Goal: Contribute content

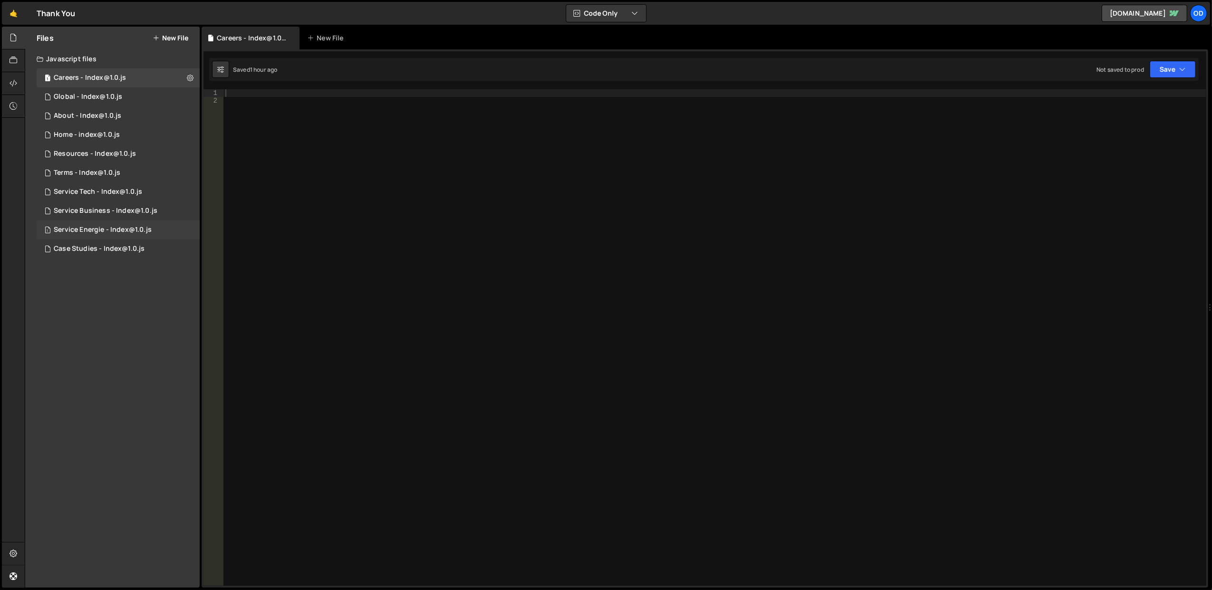
click at [157, 227] on div "1 Service Energie - Index@1.0.js 0" at bounding box center [118, 230] width 163 height 19
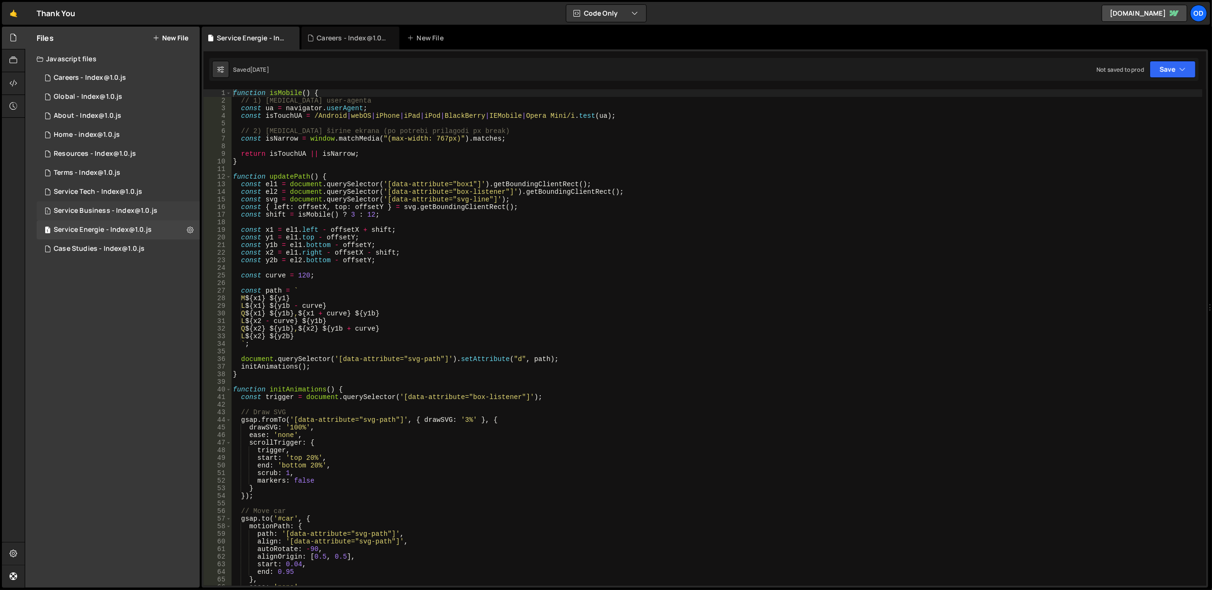
click at [124, 210] on div "Service Business - Index@1.0.js" at bounding box center [106, 211] width 104 height 9
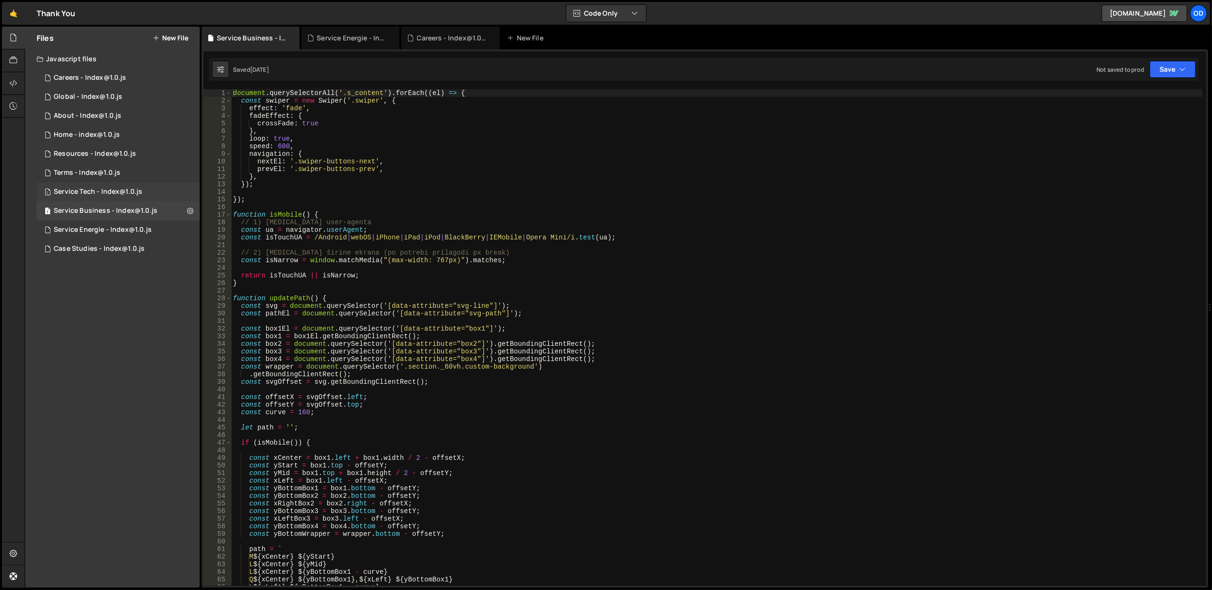
click at [118, 184] on div "1 Service Tech - Index@1.0.js 0" at bounding box center [118, 192] width 163 height 19
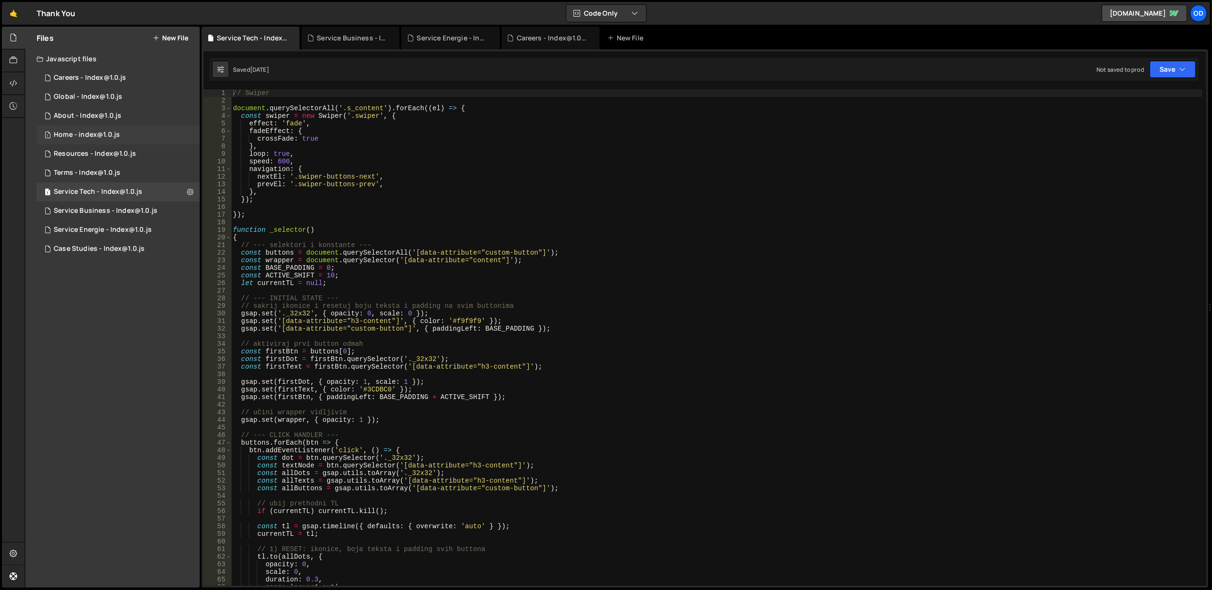
click at [119, 130] on div "1 Home - index@1.0.js 0" at bounding box center [118, 134] width 163 height 19
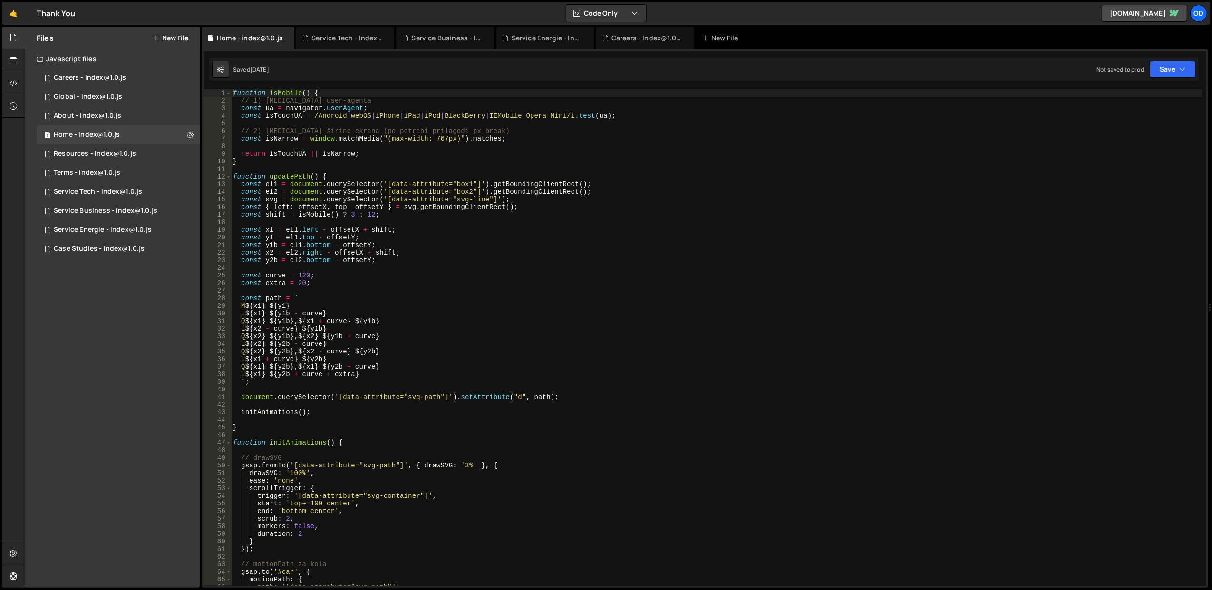
scroll to position [114, 0]
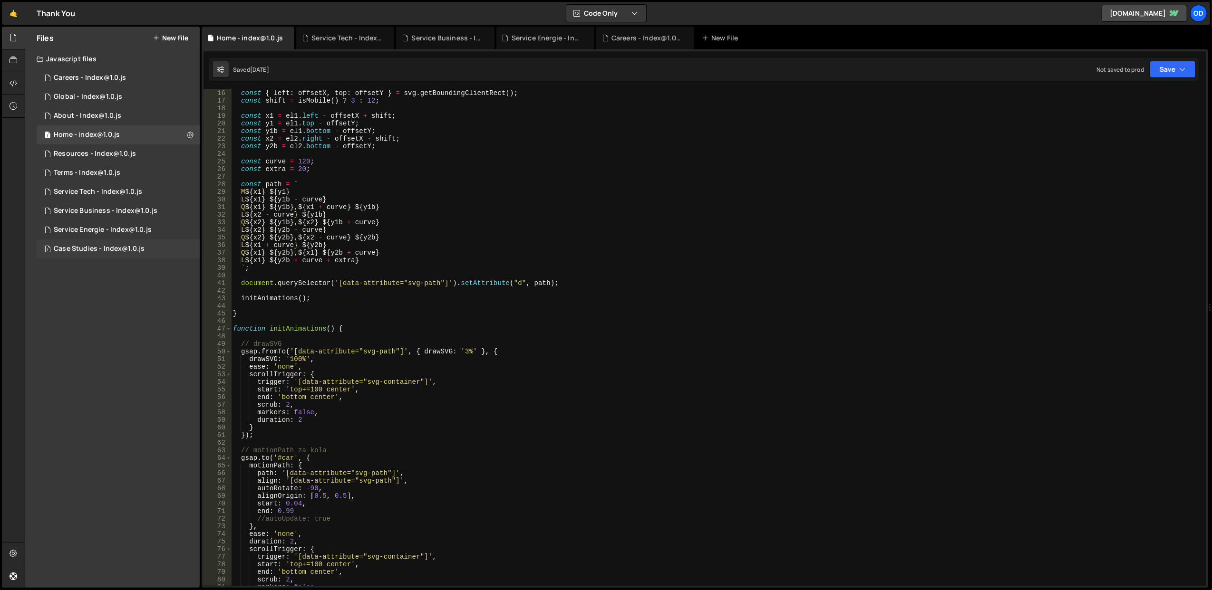
click at [94, 241] on div "1 Case Studies - Index@1.0.js 0" at bounding box center [118, 249] width 163 height 19
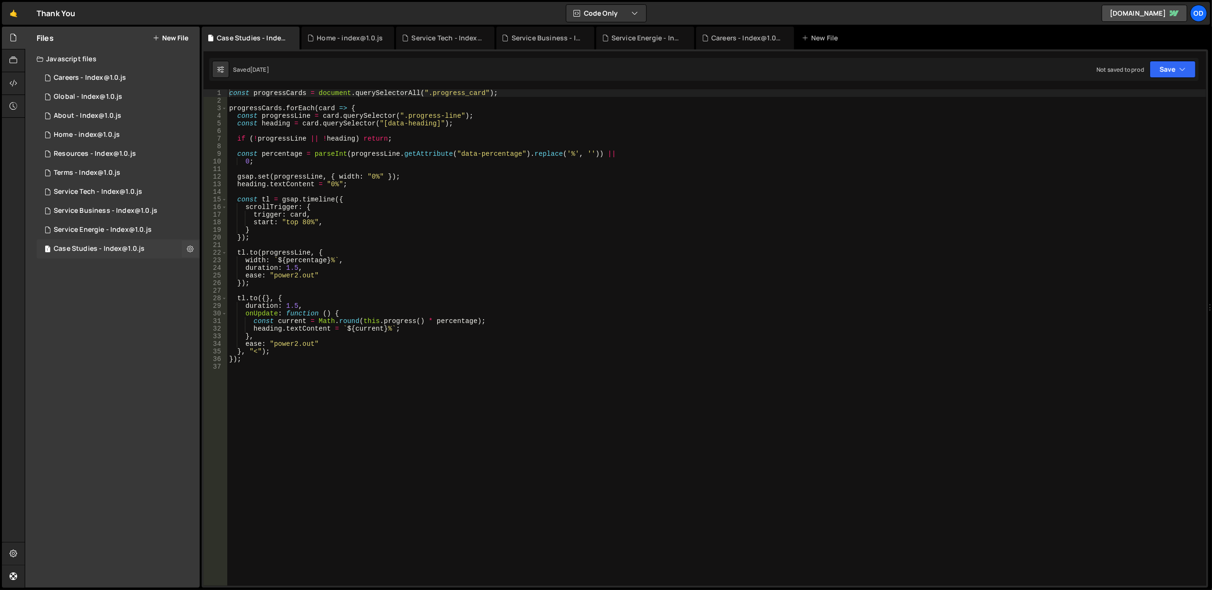
click at [94, 241] on div "1 Case Studies - Index@1.0.js 0" at bounding box center [118, 249] width 163 height 19
click at [96, 231] on div "Service Energie - Index@1.0.js" at bounding box center [103, 230] width 98 height 9
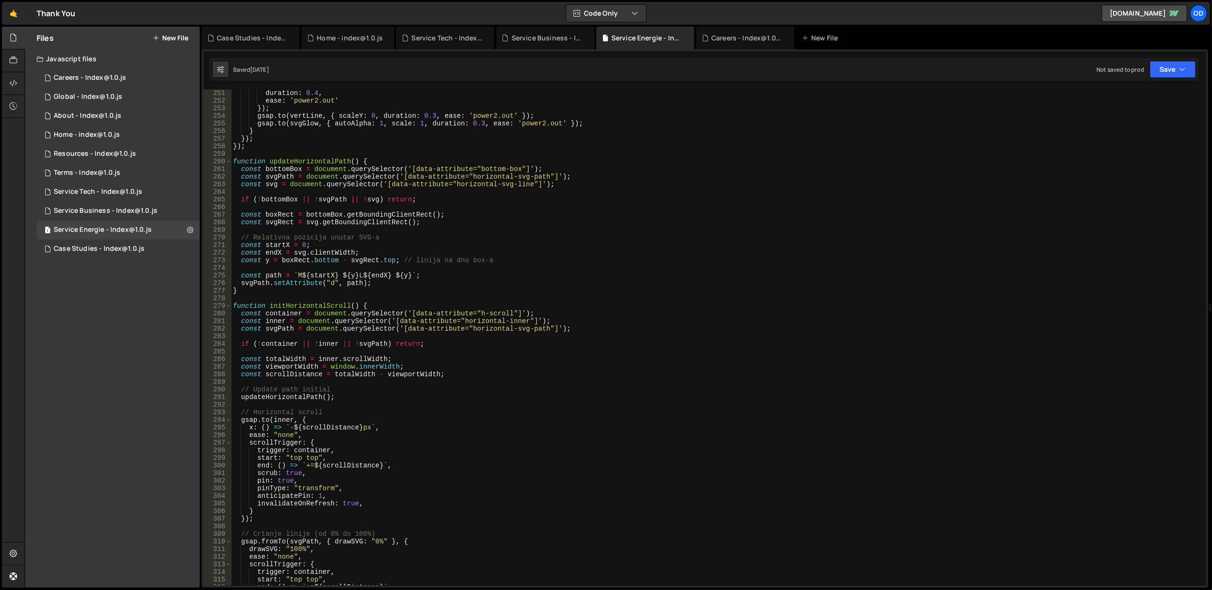
scroll to position [2015, 0]
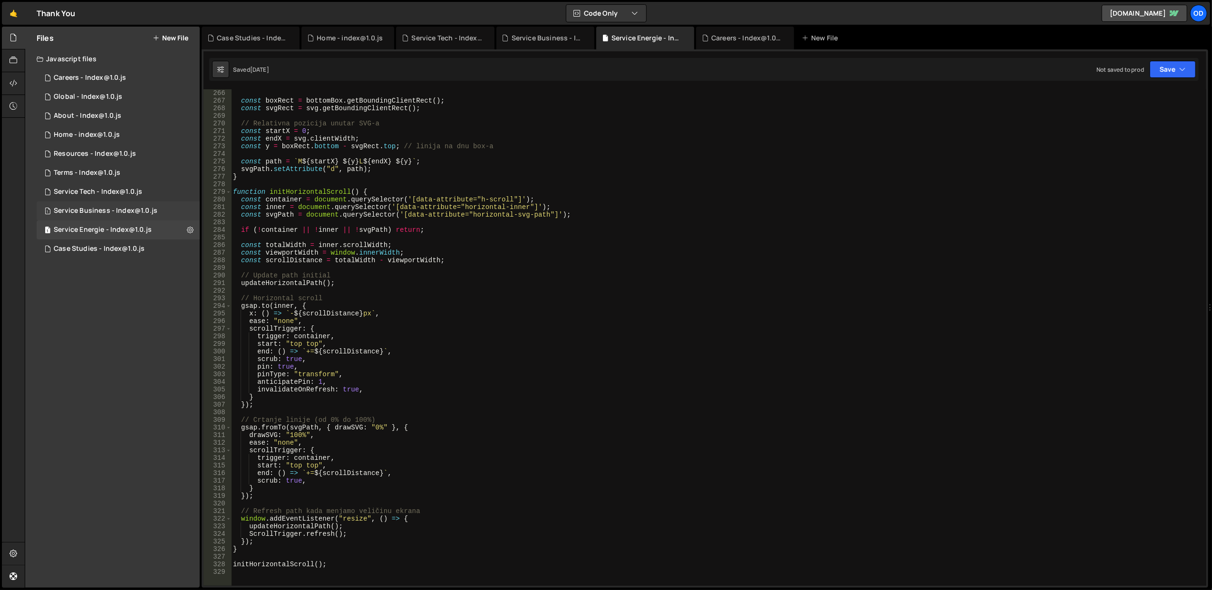
click at [125, 210] on div "Service Business - Index@1.0.js" at bounding box center [106, 211] width 104 height 9
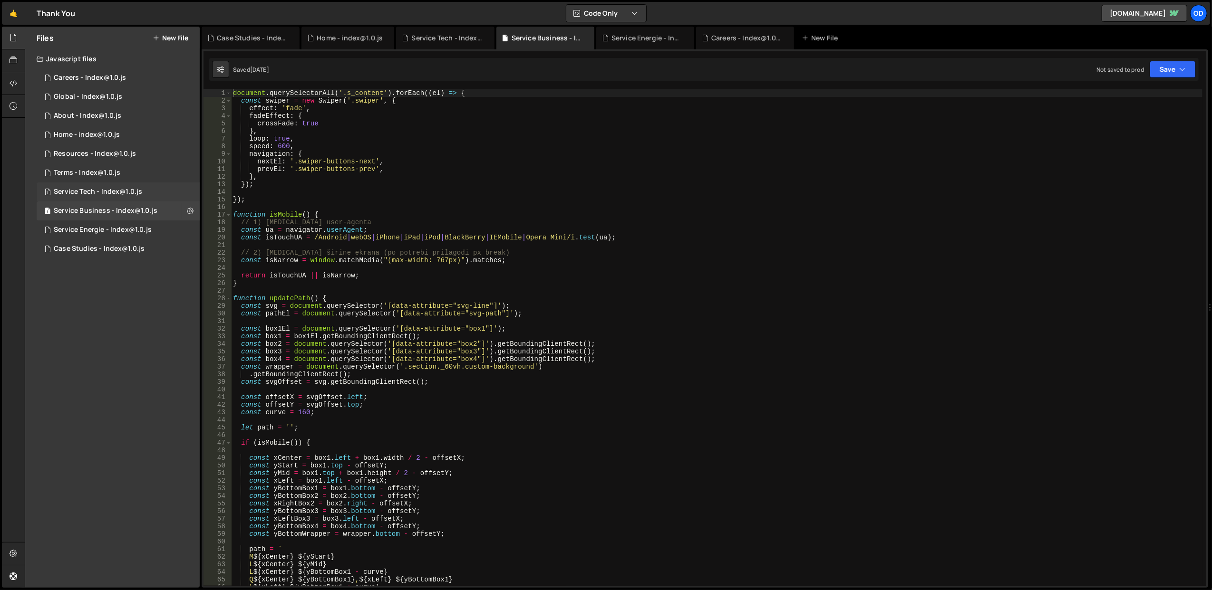
click at [97, 191] on div "Service Tech - Index@1.0.js" at bounding box center [98, 192] width 88 height 9
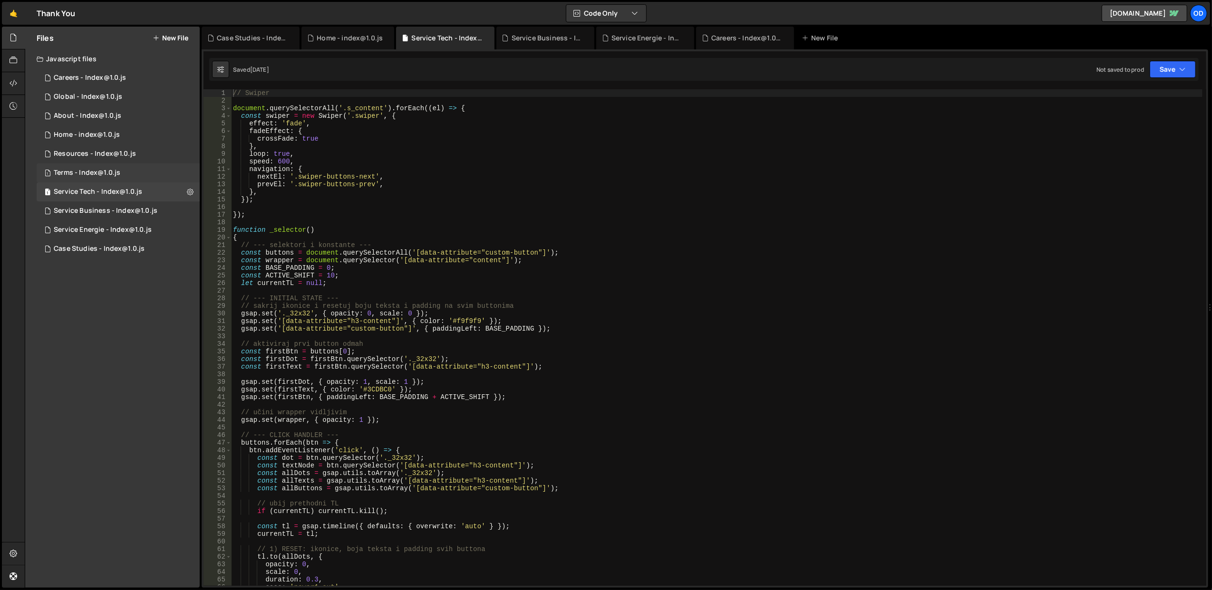
click at [110, 173] on div "Terms - Index@1.0.js" at bounding box center [87, 173] width 67 height 9
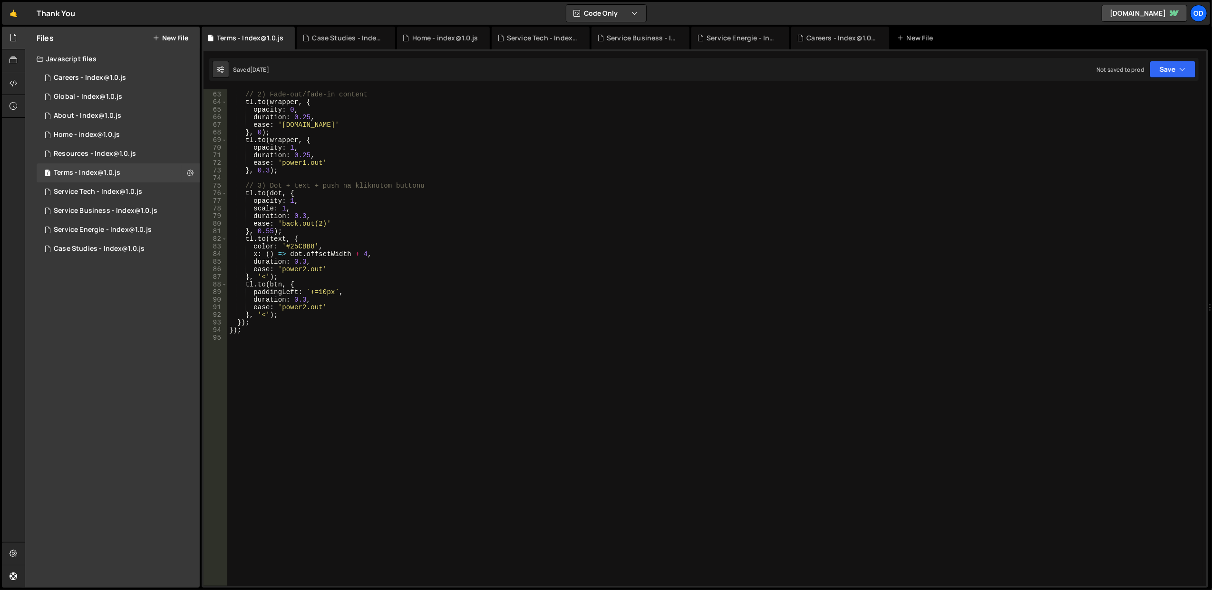
scroll to position [470, 0]
click at [74, 151] on div "Resources - Index@1.0.js" at bounding box center [95, 154] width 82 height 9
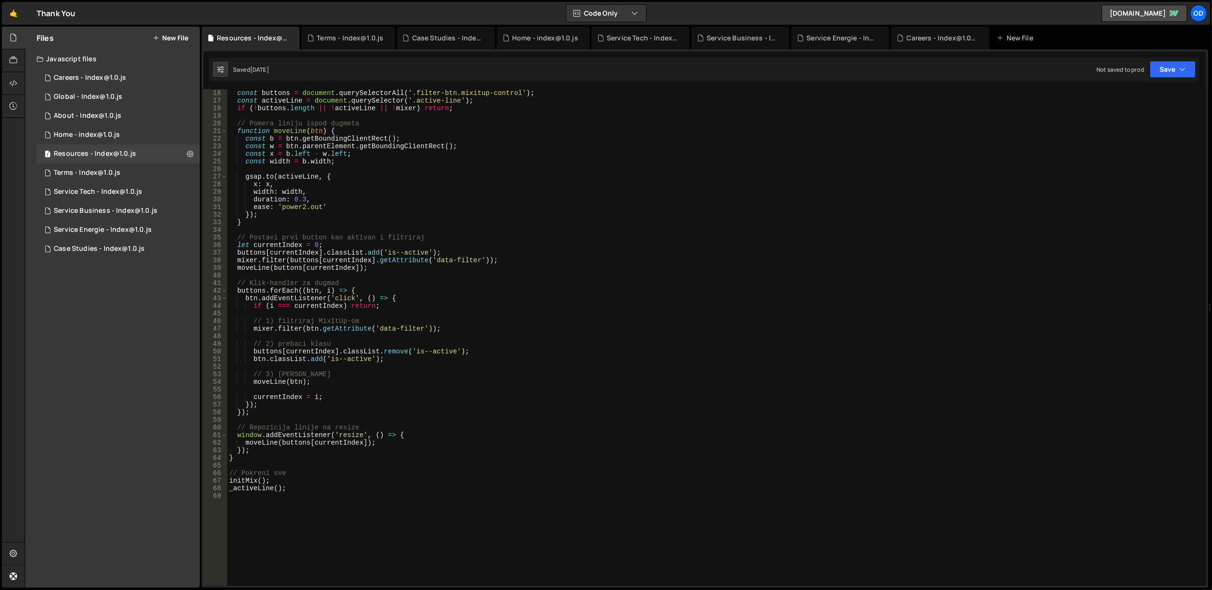
scroll to position [152, 0]
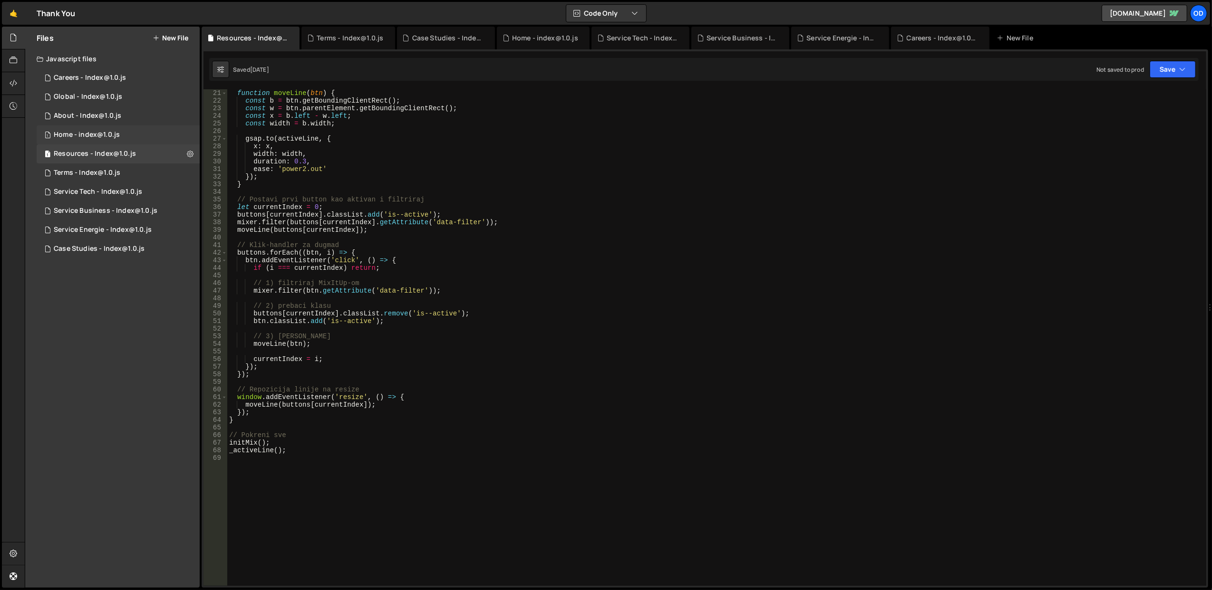
click at [116, 141] on div "1 Home - index@1.0.js 0" at bounding box center [118, 134] width 163 height 19
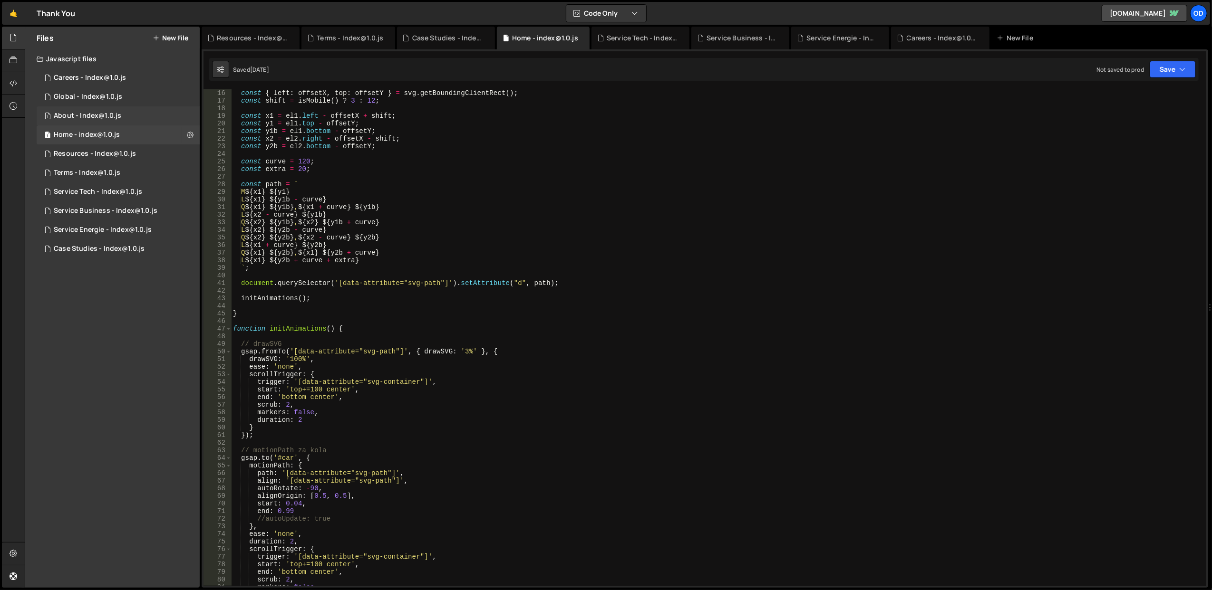
click at [91, 114] on div "About - Index@1.0.js" at bounding box center [87, 116] width 67 height 9
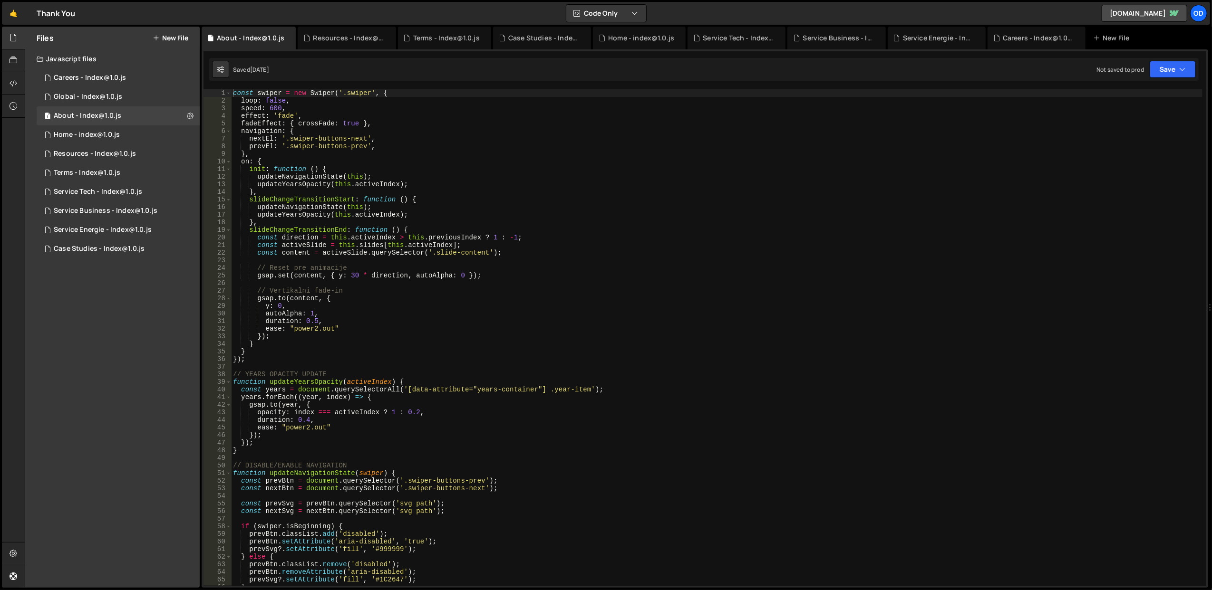
type textarea "});"
drag, startPoint x: 257, startPoint y: 356, endPoint x: 267, endPoint y: 356, distance: 10.5
click at [267, 356] on div "const swiper = new Swiper ( '.swiper' , { loop : false , speed : 600 , effect :…" at bounding box center [716, 345] width 971 height 512
click at [100, 89] on div "1 Global - Index@1.0.js 0" at bounding box center [118, 96] width 163 height 19
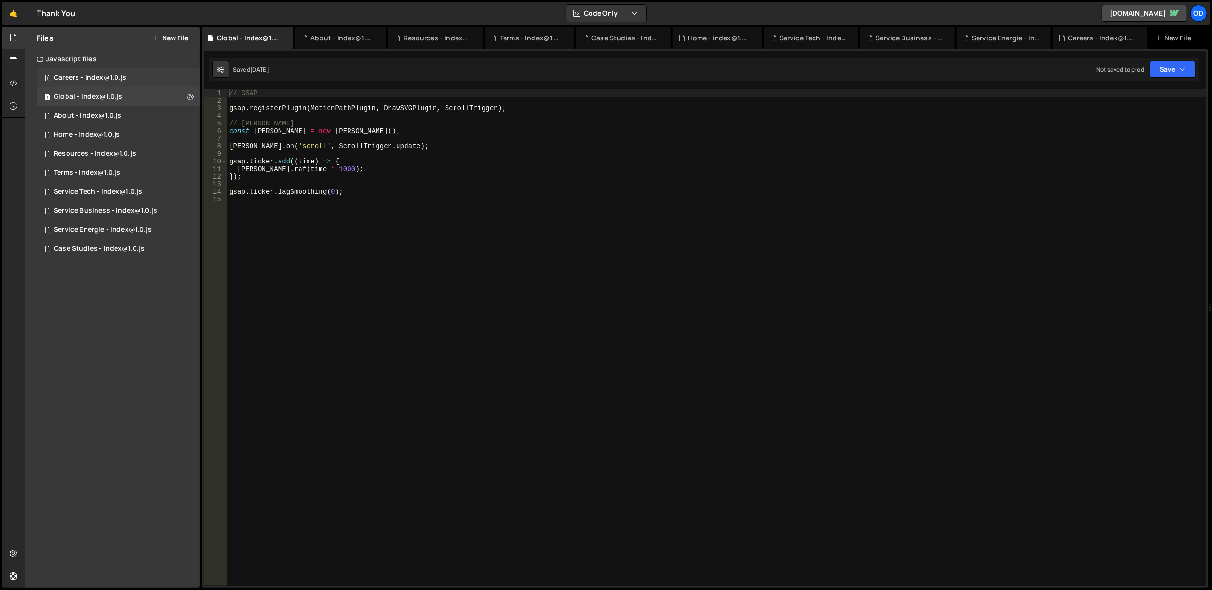
click at [103, 74] on div "Careers - Index@1.0.js" at bounding box center [90, 78] width 73 height 9
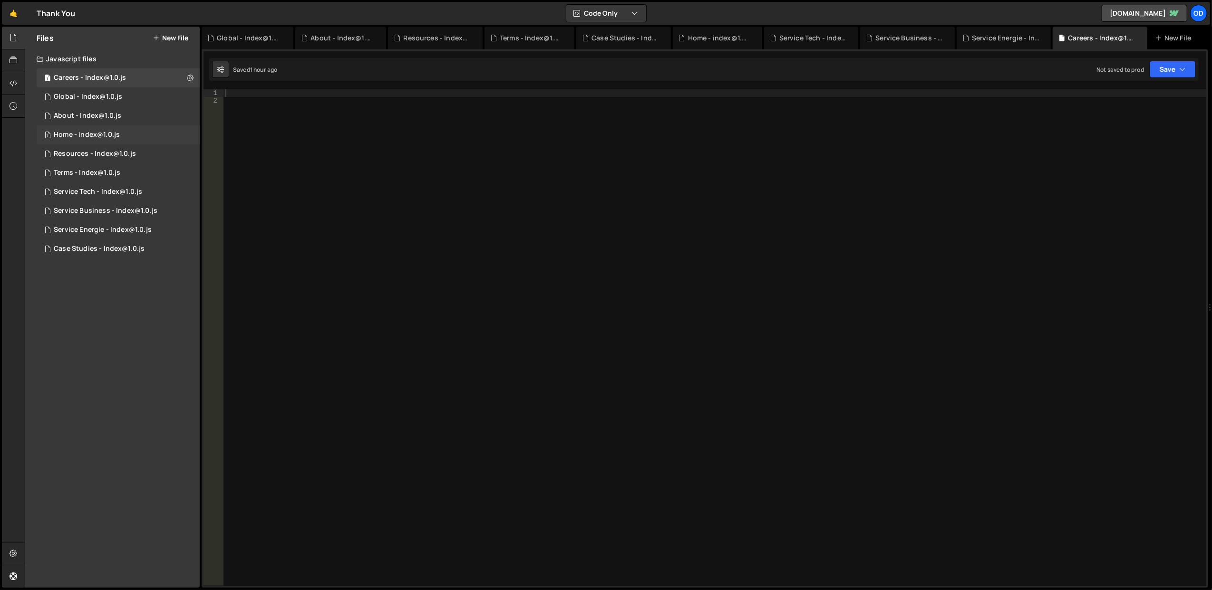
click at [126, 134] on div "1 Home - index@1.0.js 0" at bounding box center [118, 134] width 163 height 19
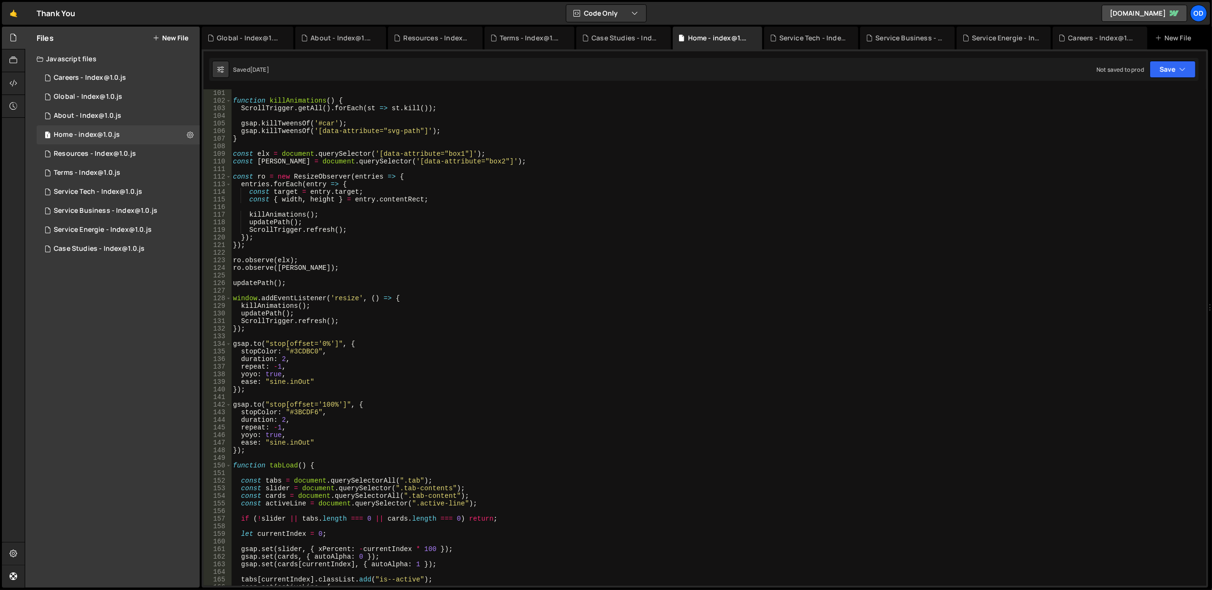
scroll to position [989, 0]
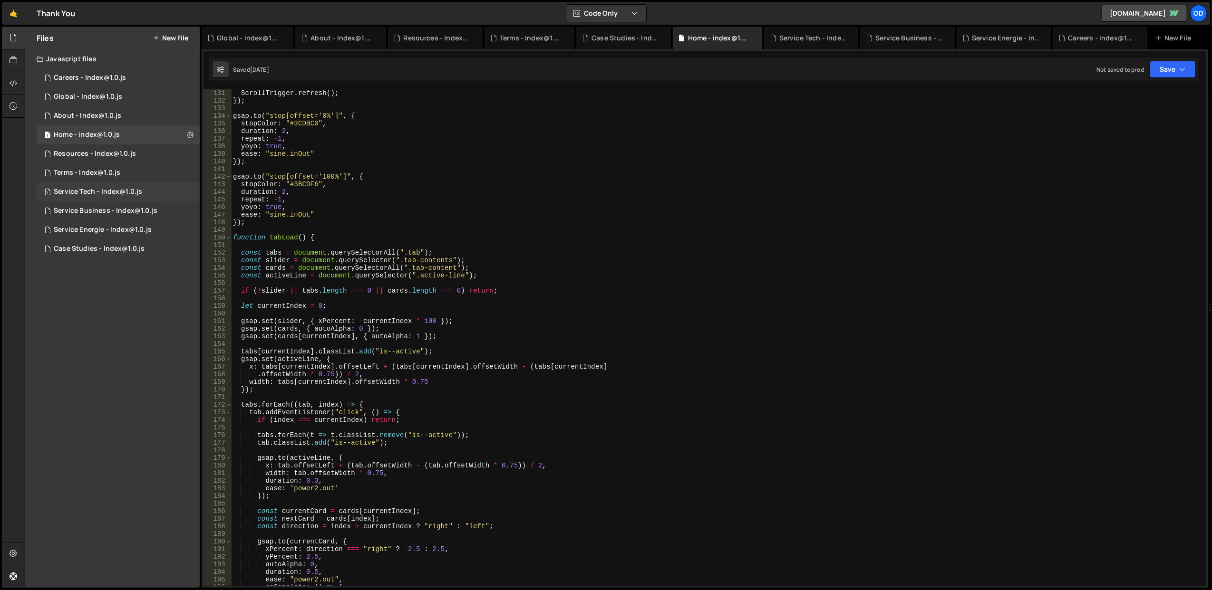
click at [144, 198] on div "1 Service Tech - Index@1.0.js 0" at bounding box center [118, 192] width 163 height 19
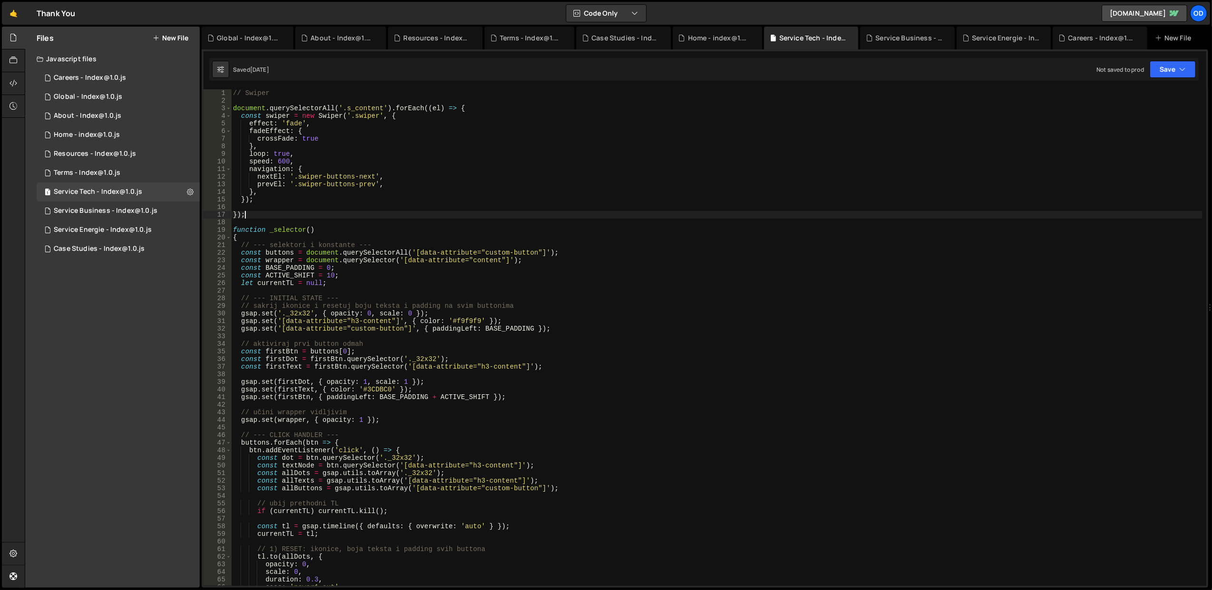
click at [288, 214] on div "// Swiper document . querySelectorAll ( '.s_content' ) . forEach (( el ) => { c…" at bounding box center [716, 345] width 971 height 512
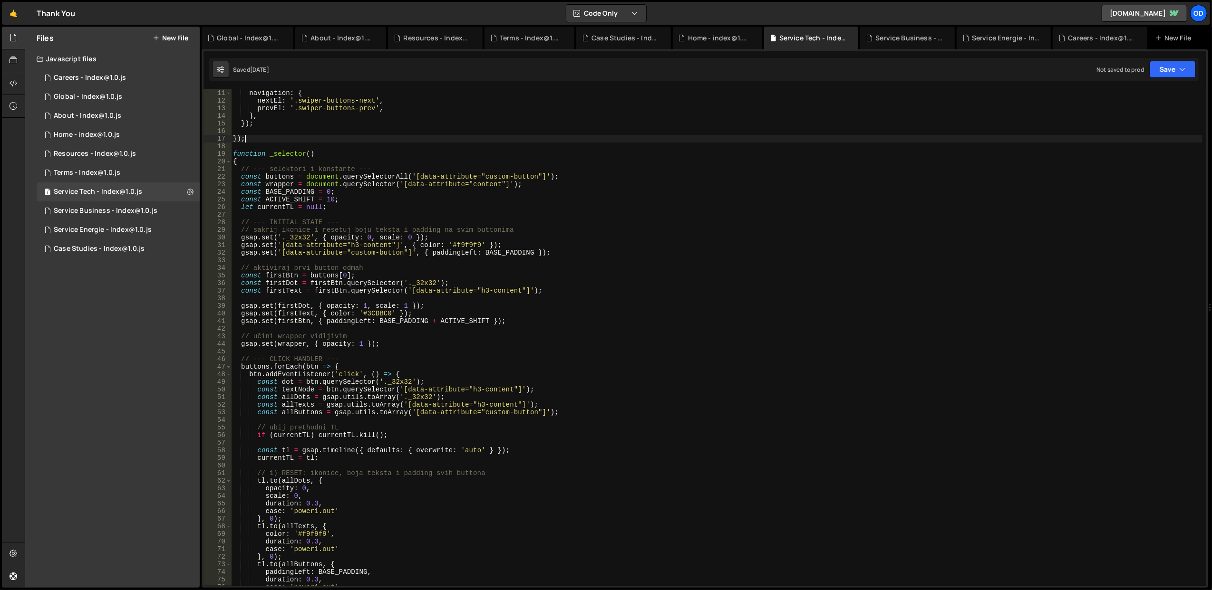
scroll to position [0, 0]
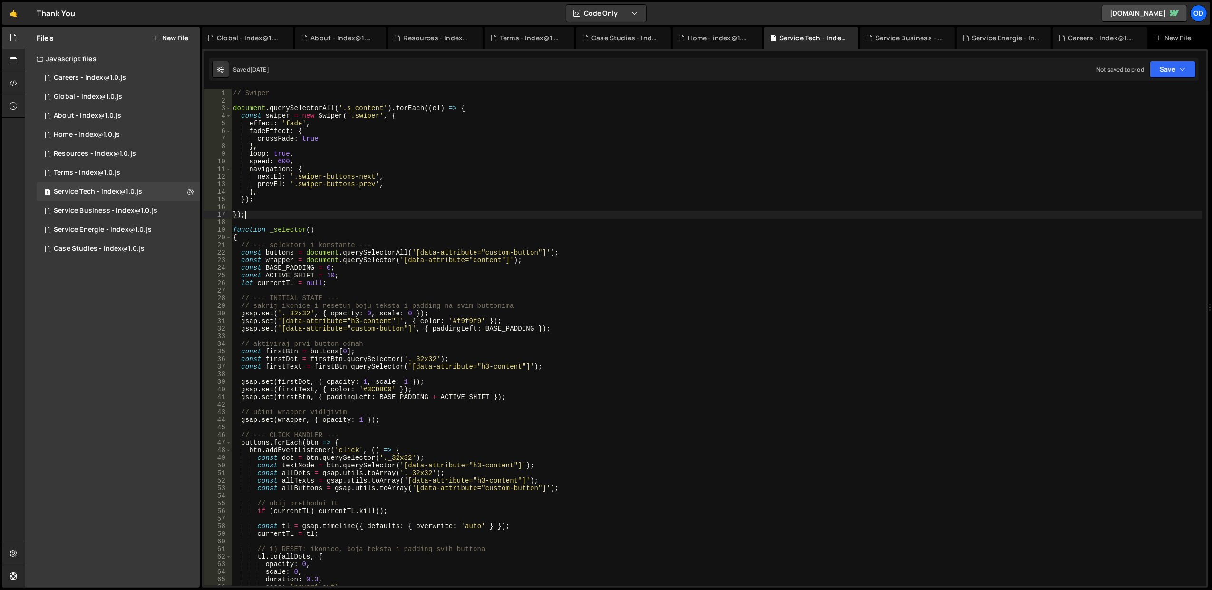
click at [274, 131] on div "// Swiper document . querySelectorAll ( '.s_content' ) . forEach (( el ) => { c…" at bounding box center [716, 345] width 971 height 512
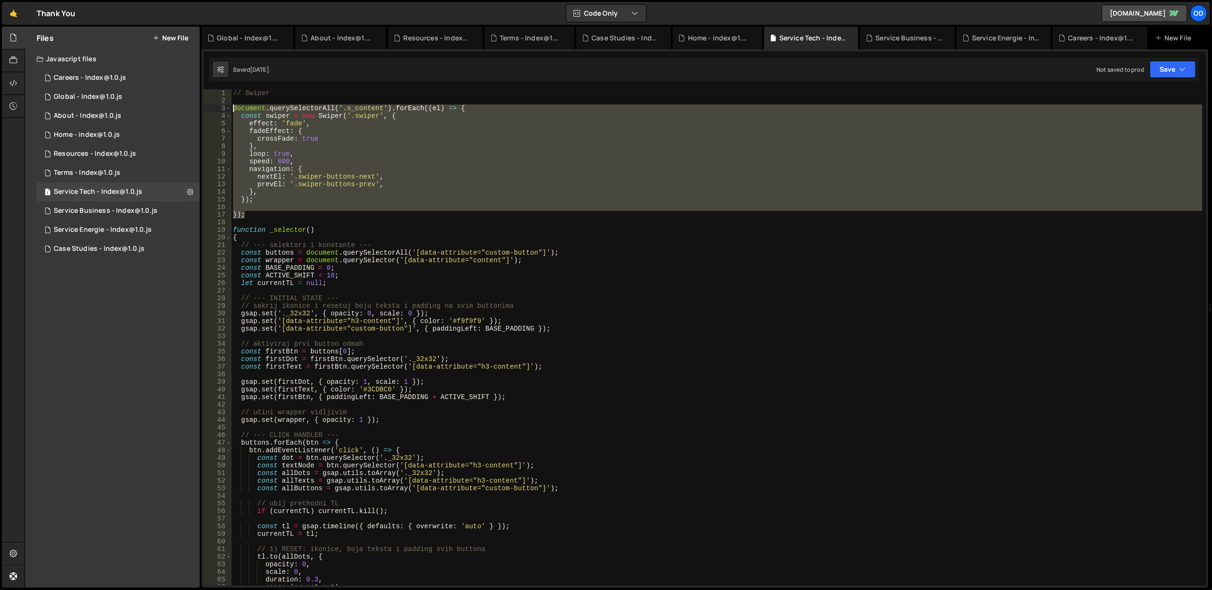
drag, startPoint x: 259, startPoint y: 214, endPoint x: 231, endPoint y: 110, distance: 107.2
click at [231, 110] on div "fadeEffect: { 1 2 3 4 5 6 7 8 9 10 11 12 13 14 15 16 17 18 19 20 21 22 23 24 25…" at bounding box center [704, 337] width 1002 height 497
type textarea "document.querySelectorAll('.s_content').forEach((el) => { const swiper = new Sw…"
click at [171, 42] on div "Files New File" at bounding box center [112, 38] width 174 height 23
click at [172, 37] on button "New File" at bounding box center [171, 38] width 36 height 8
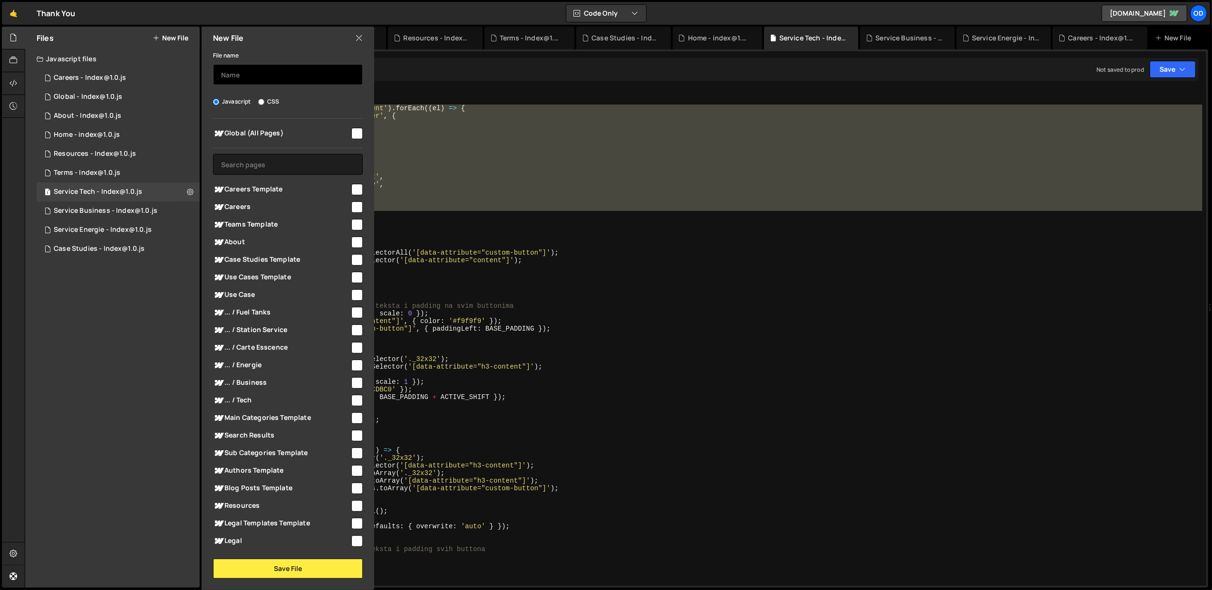
click at [261, 68] on input "text" at bounding box center [288, 74] width 150 height 21
type input "Compare - Station Service"
click at [277, 166] on input "text" at bounding box center [288, 164] width 150 height 21
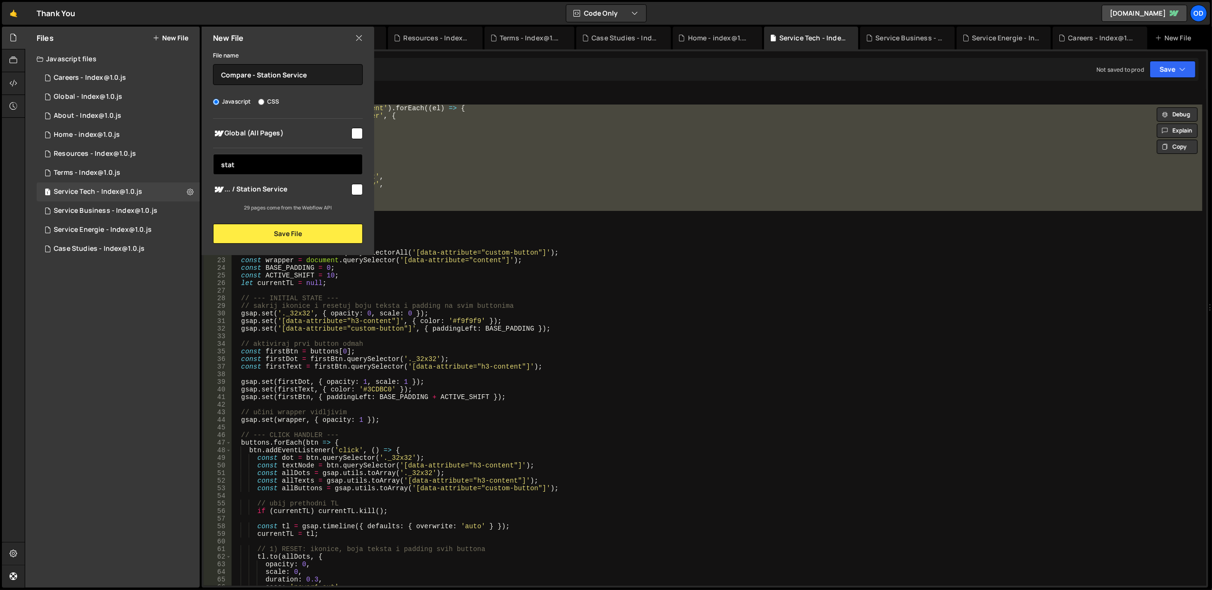
type input "stat"
click at [299, 184] on span "... / Station Service" at bounding box center [281, 189] width 137 height 11
checkbox input "true"
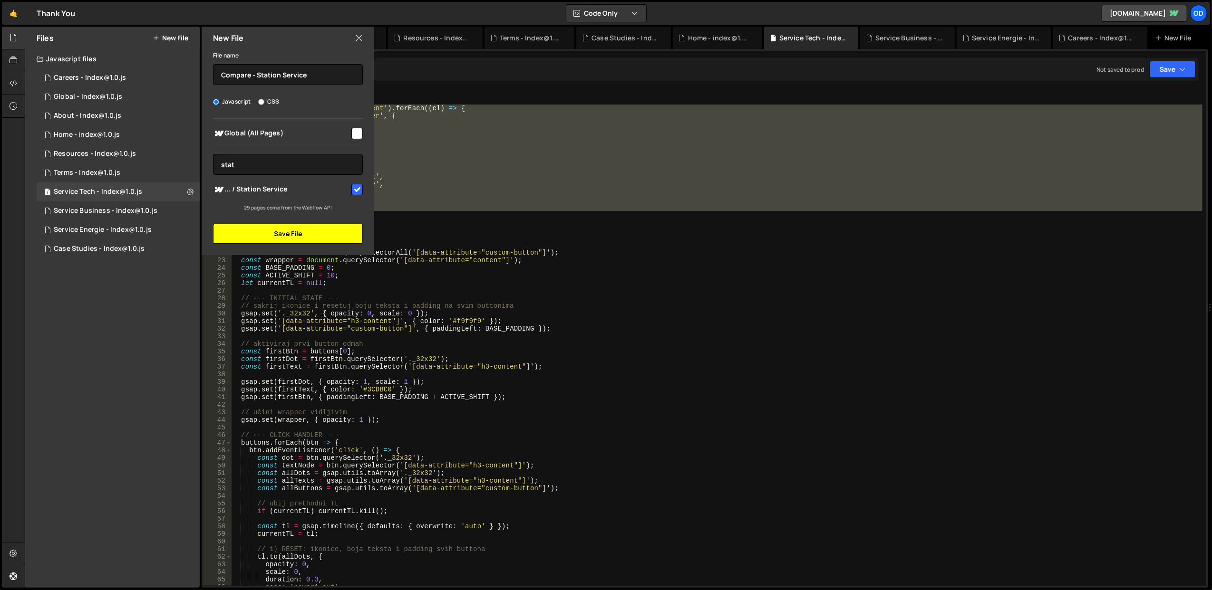
click at [315, 229] on button "Save File" at bounding box center [288, 234] width 150 height 20
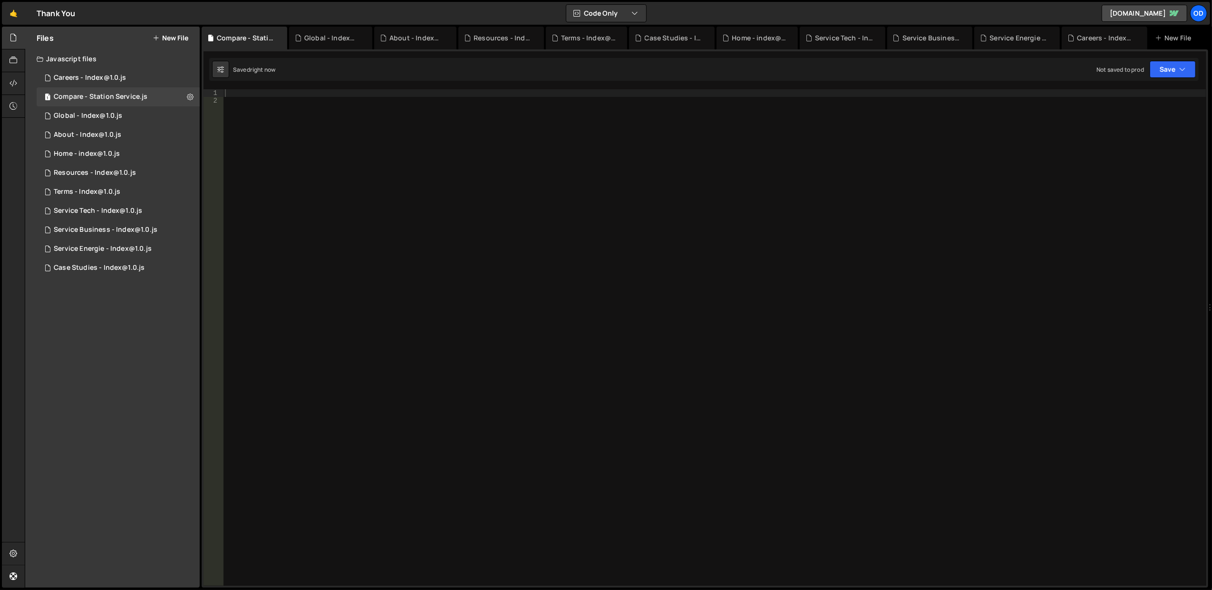
click at [318, 105] on div at bounding box center [714, 345] width 983 height 512
click at [316, 96] on div at bounding box center [714, 345] width 983 height 512
paste textarea "});"
type textarea "});"
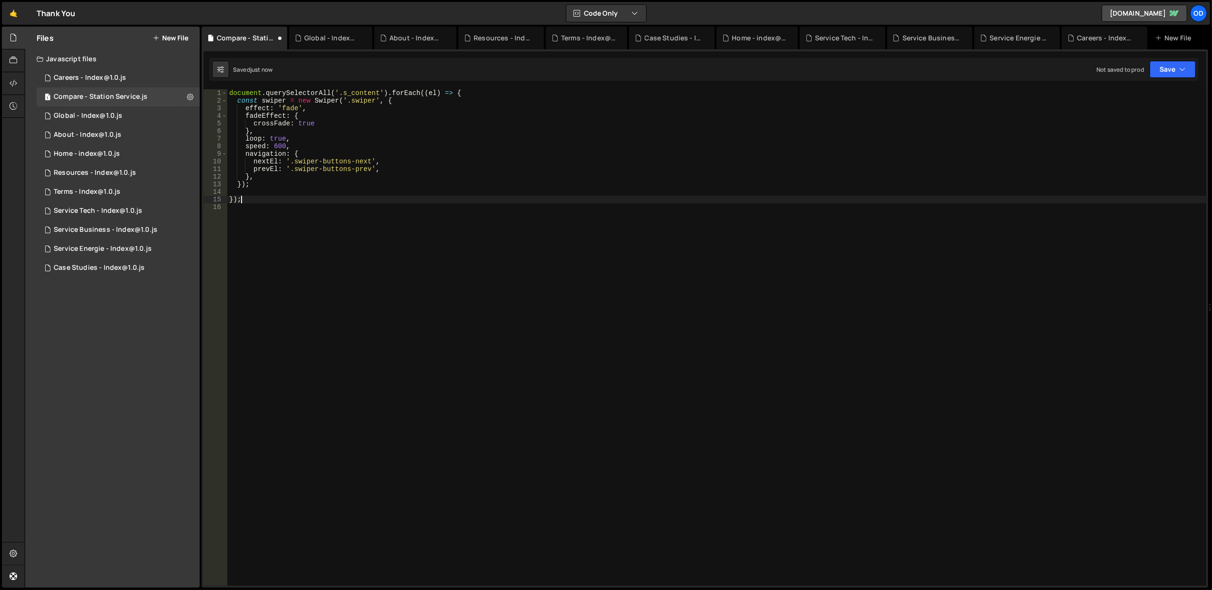
click at [1200, 58] on div "1 Type cmd + s to save your Javascript file. הההההההההההההההההההההההההההההההההה…" at bounding box center [705, 318] width 1006 height 539
click at [1185, 72] on button "Save" at bounding box center [1172, 69] width 46 height 17
click at [1144, 96] on div "Save to Staging S" at bounding box center [1140, 93] width 99 height 10
